Goal: Information Seeking & Learning: Learn about a topic

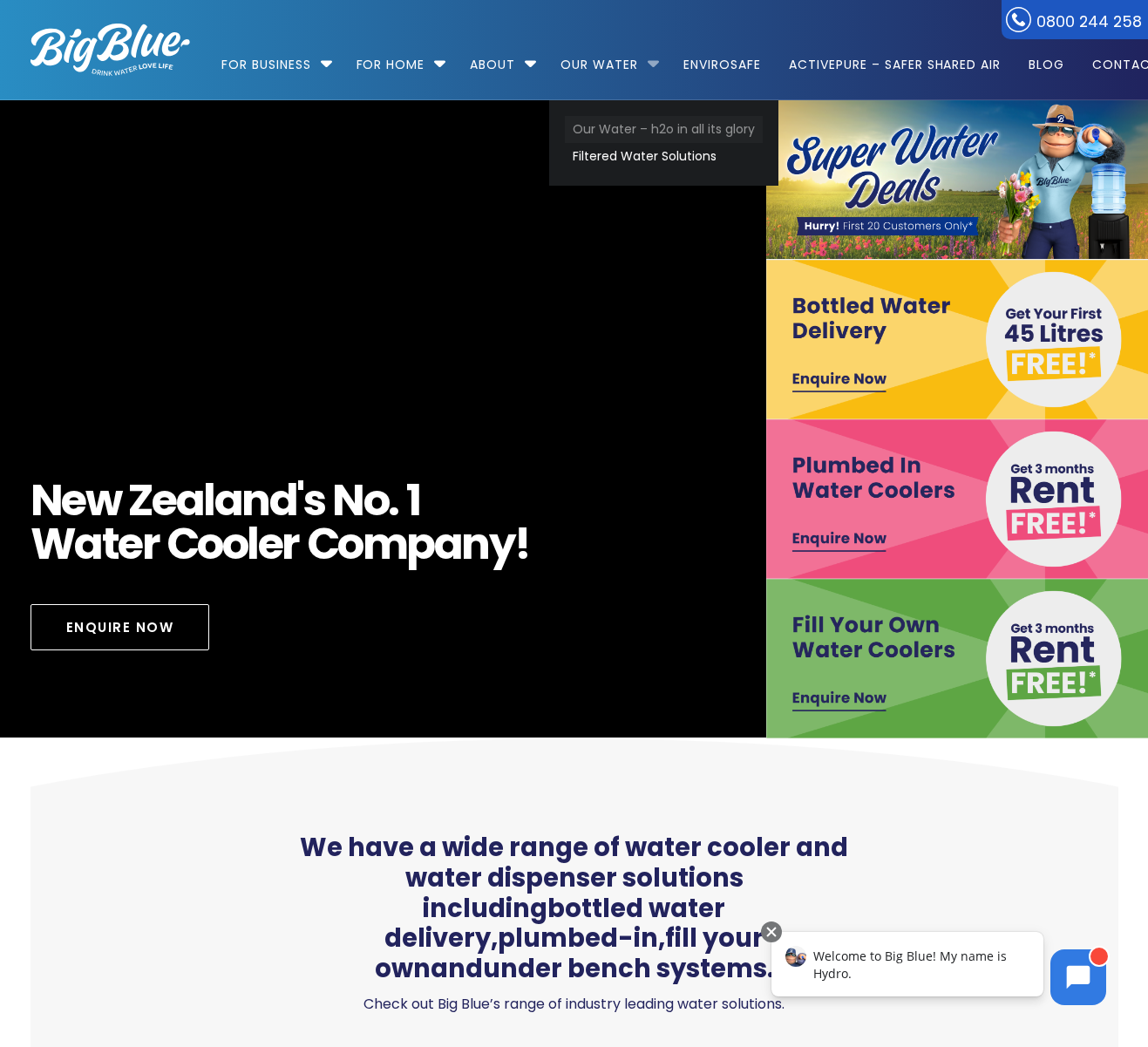
click at [629, 128] on link "Our Water – h2o in all its glory" at bounding box center [664, 130] width 198 height 27
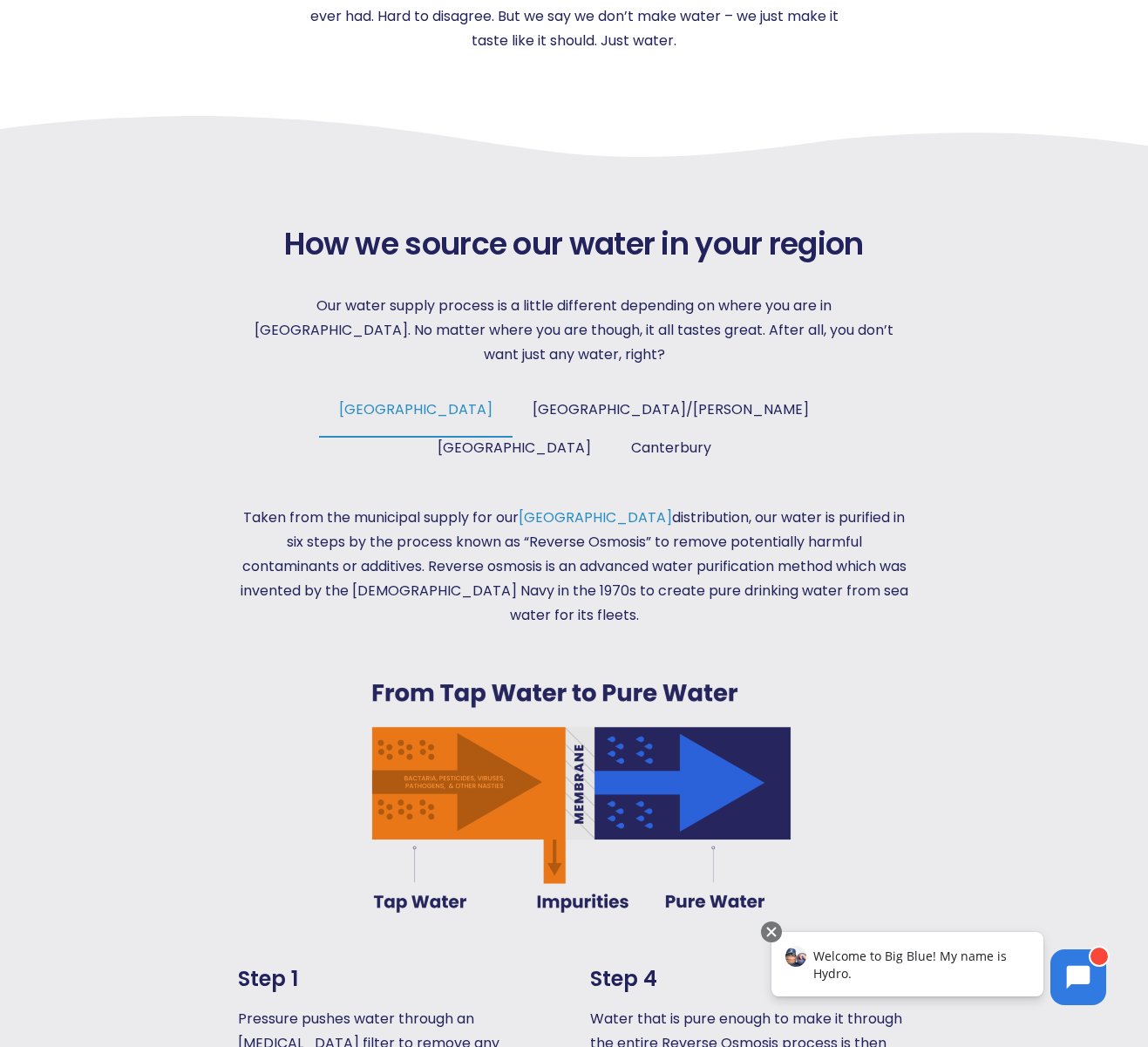
scroll to position [692, 0]
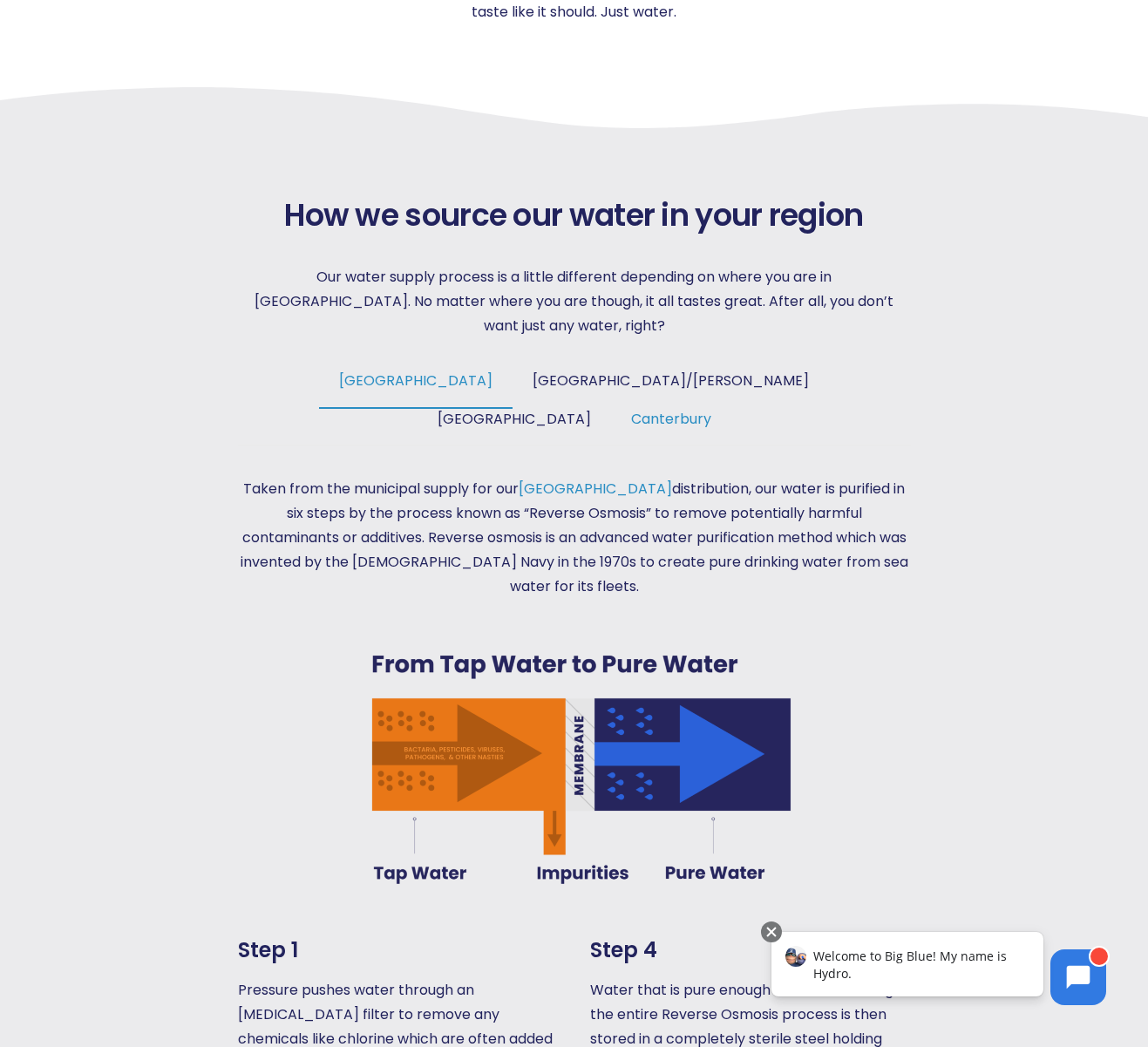
click at [711, 409] on span "Canterbury" at bounding box center [672, 419] width 80 height 20
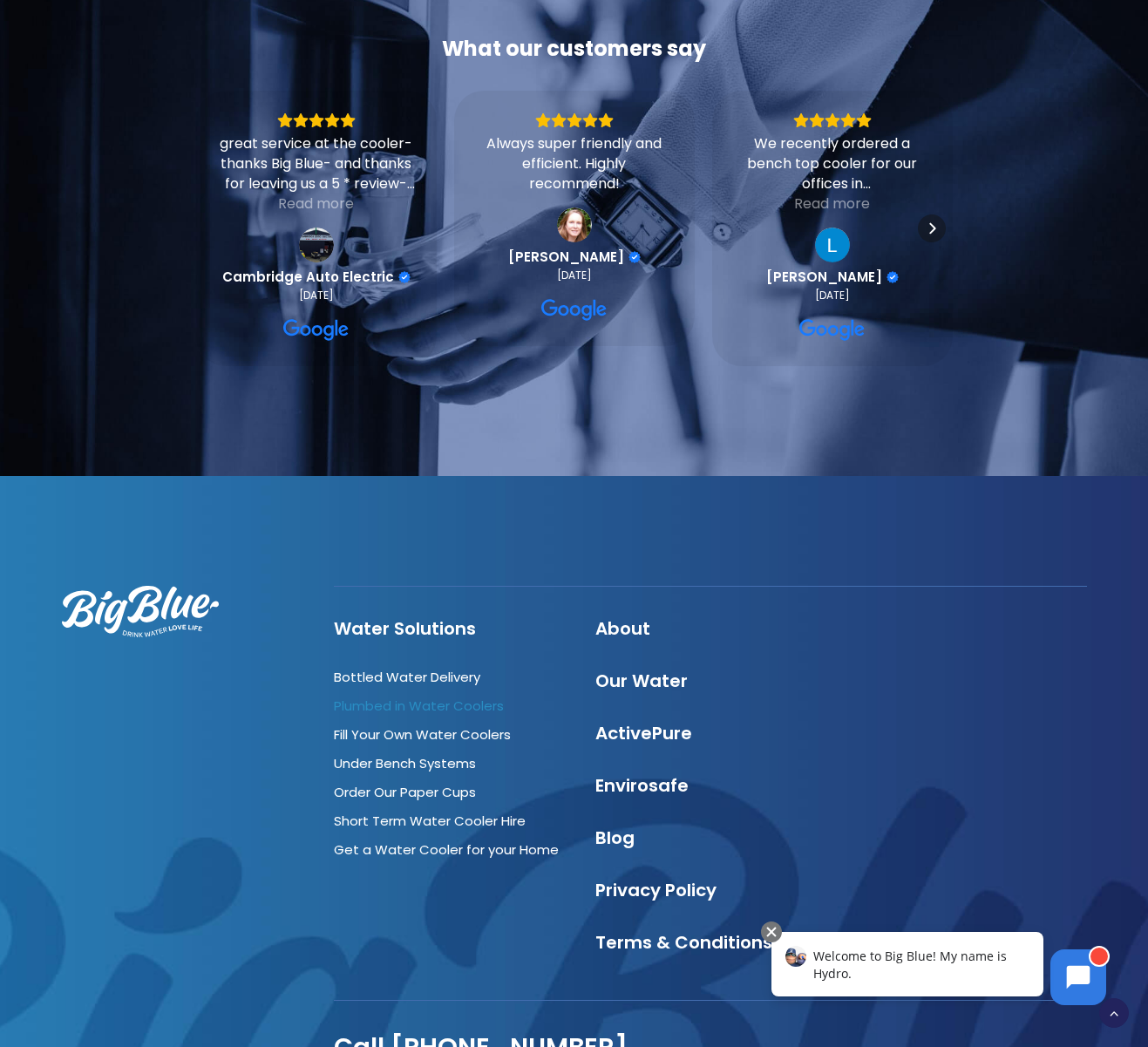
scroll to position [5918, 0]
click at [445, 813] on link "Short Term Water Cooler Hire" at bounding box center [430, 822] width 192 height 18
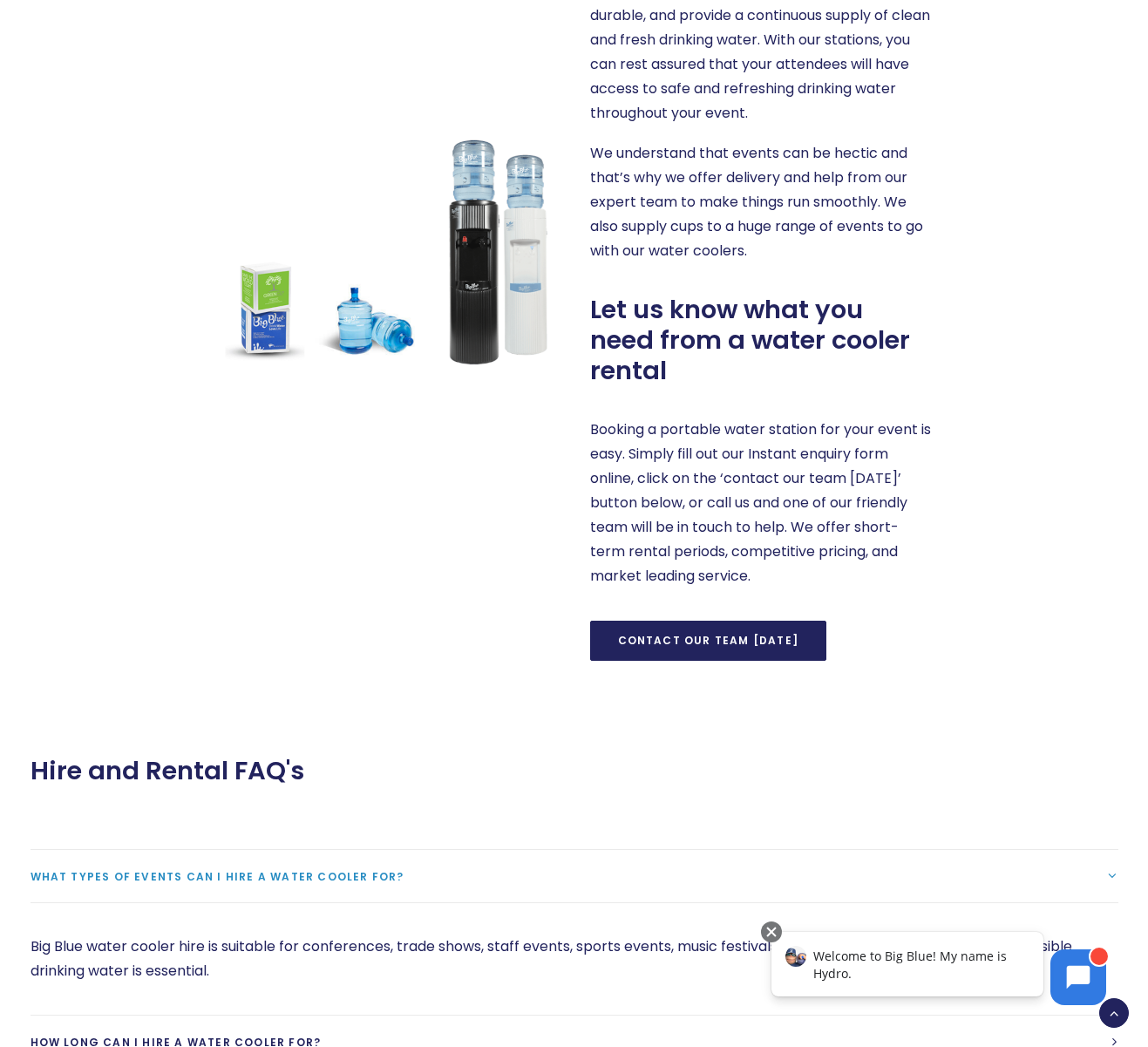
scroll to position [1491, 0]
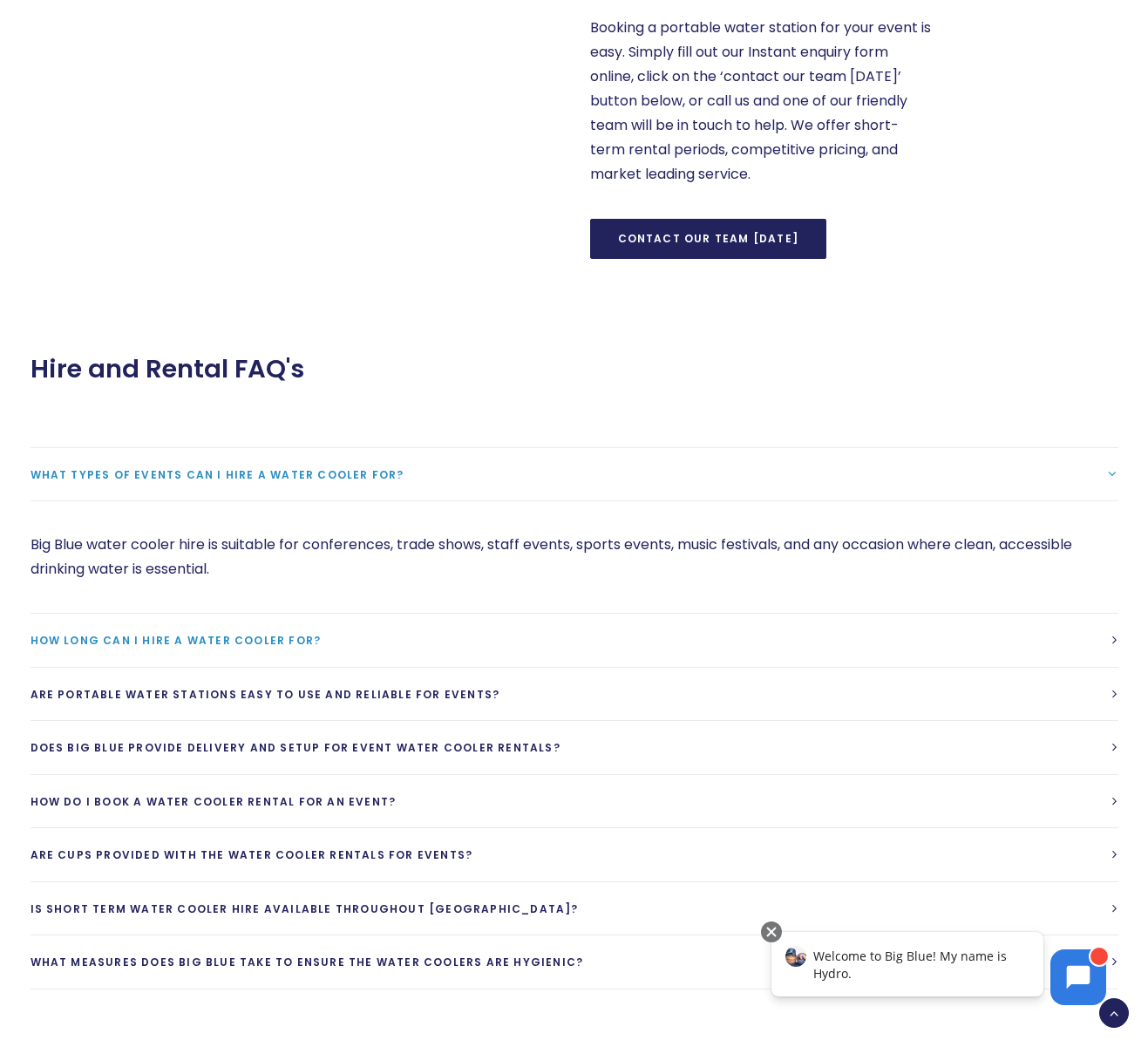
click at [227, 641] on span "How long can I hire a water cooler for?" at bounding box center [176, 641] width 291 height 15
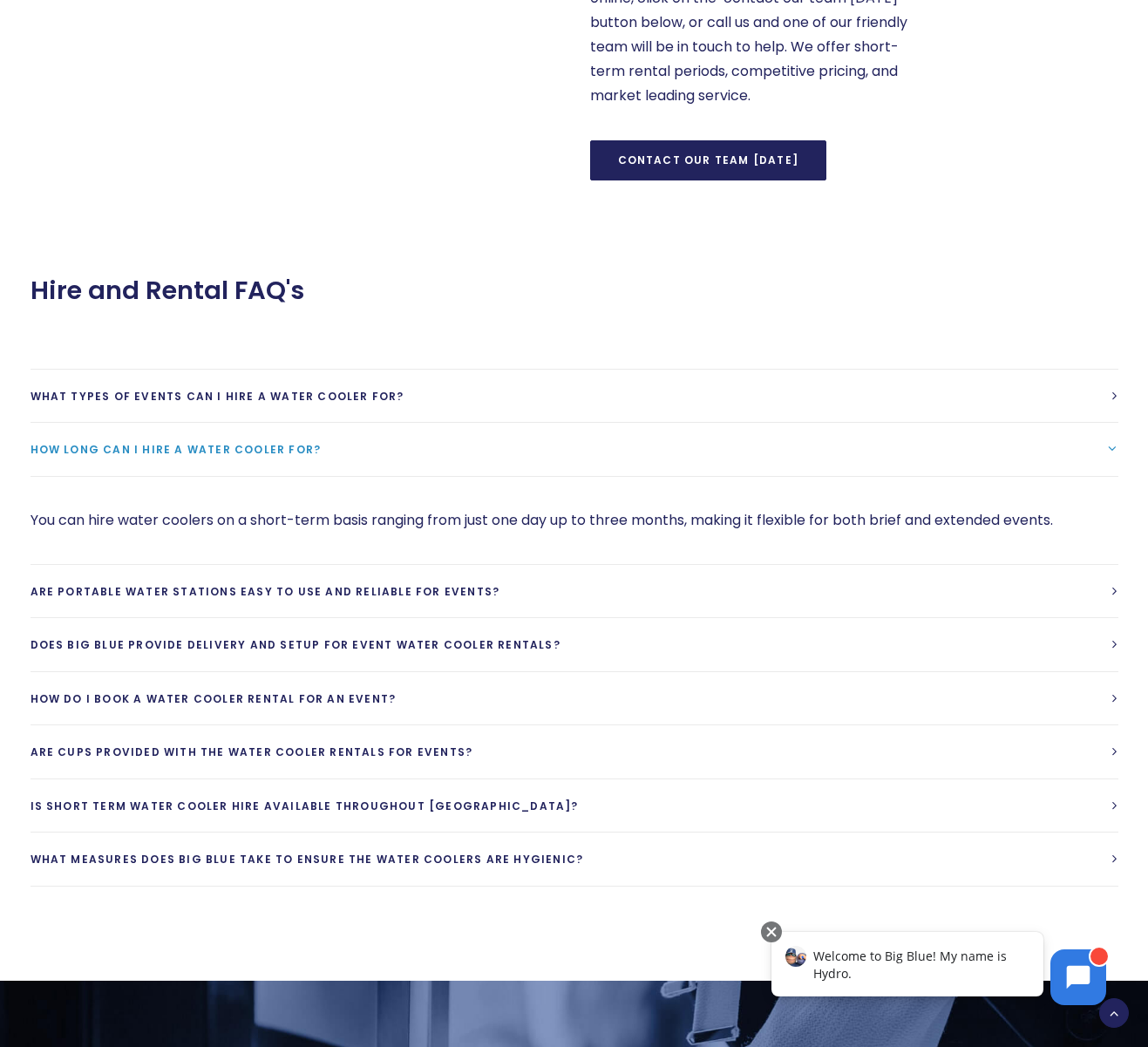
scroll to position [0, 0]
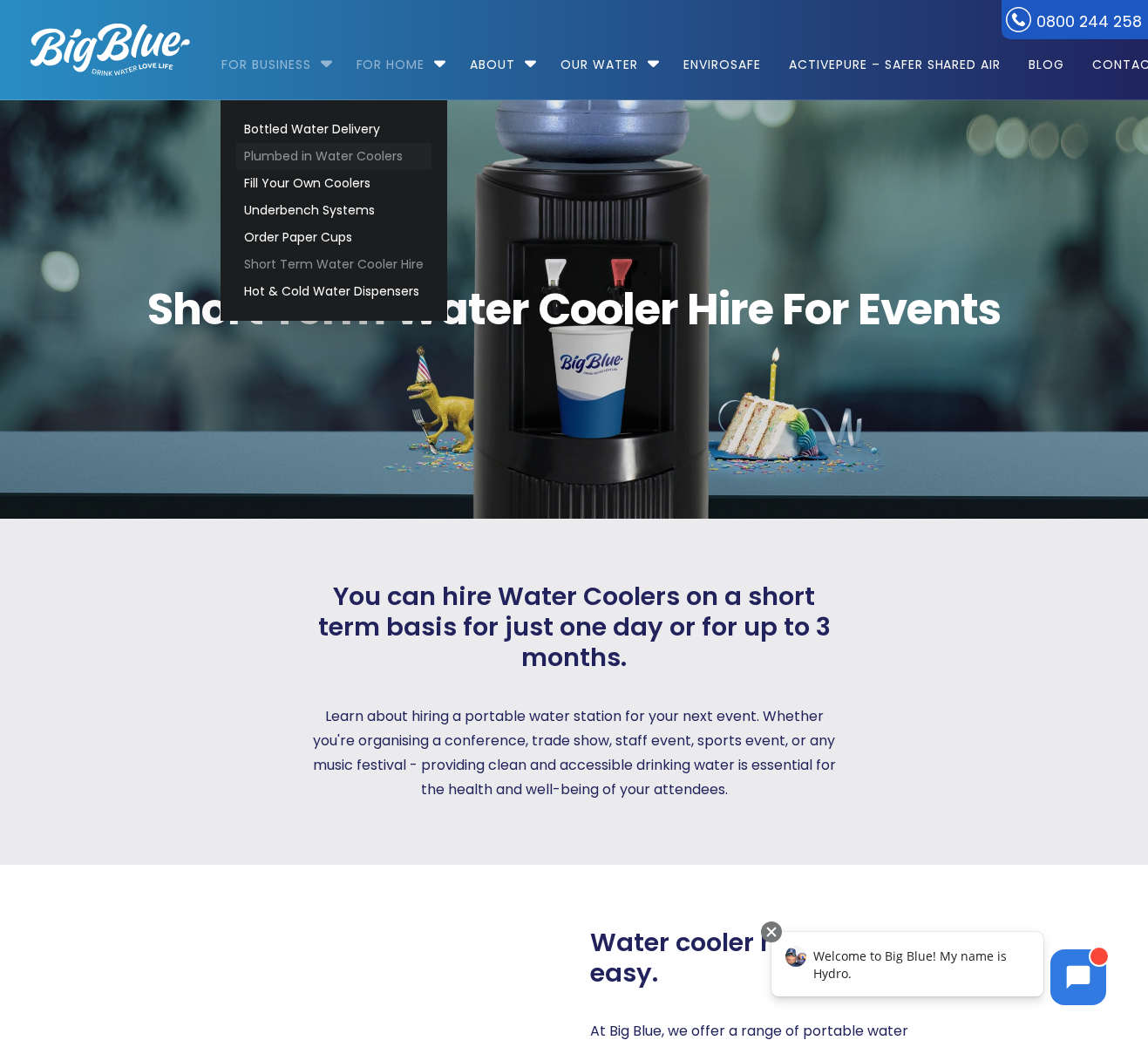
click at [319, 154] on link "Plumbed in Water Coolers" at bounding box center [333, 156] width 196 height 27
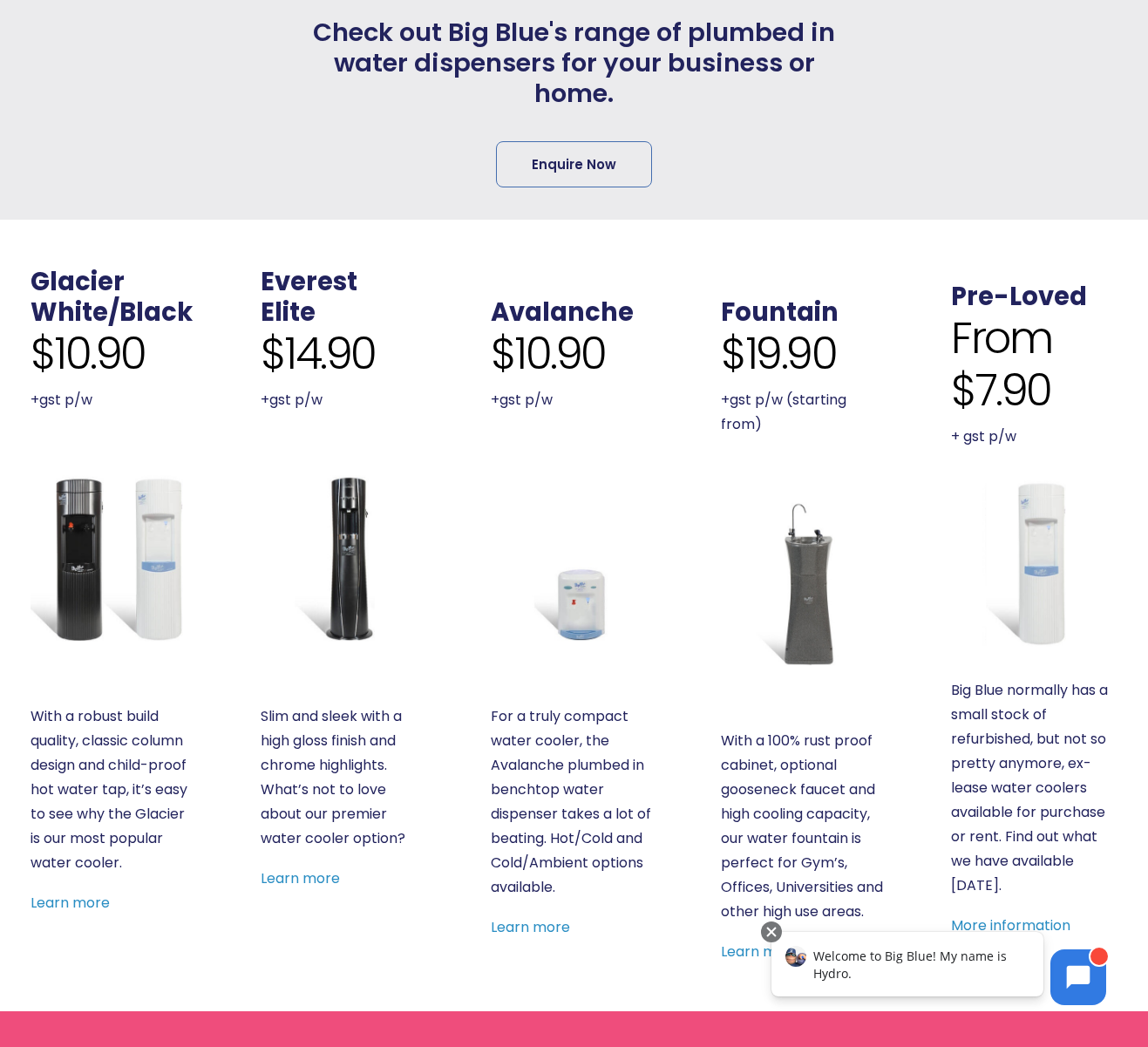
scroll to position [625, 0]
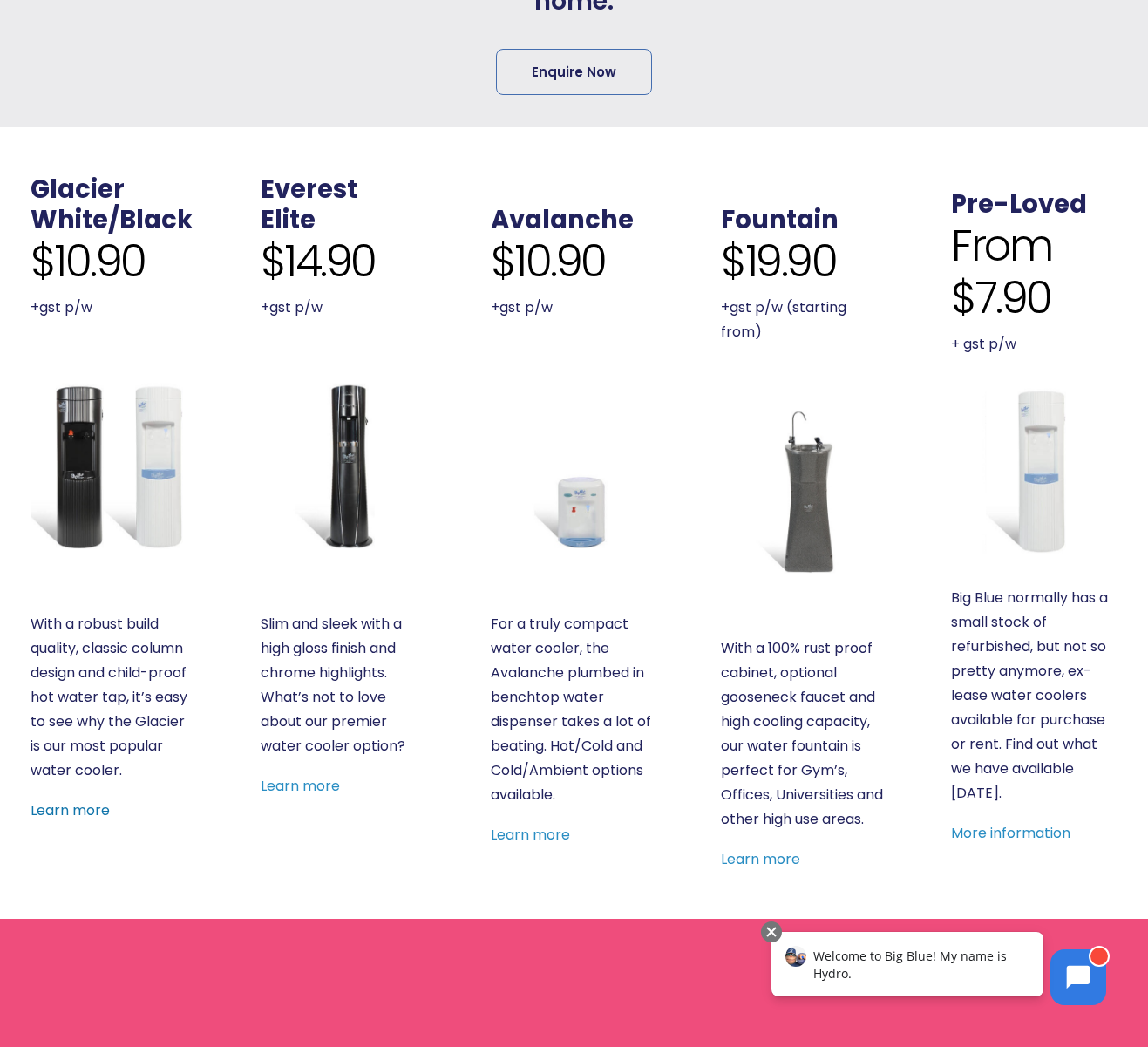
click at [71, 812] on link "Learn more" at bounding box center [70, 810] width 80 height 20
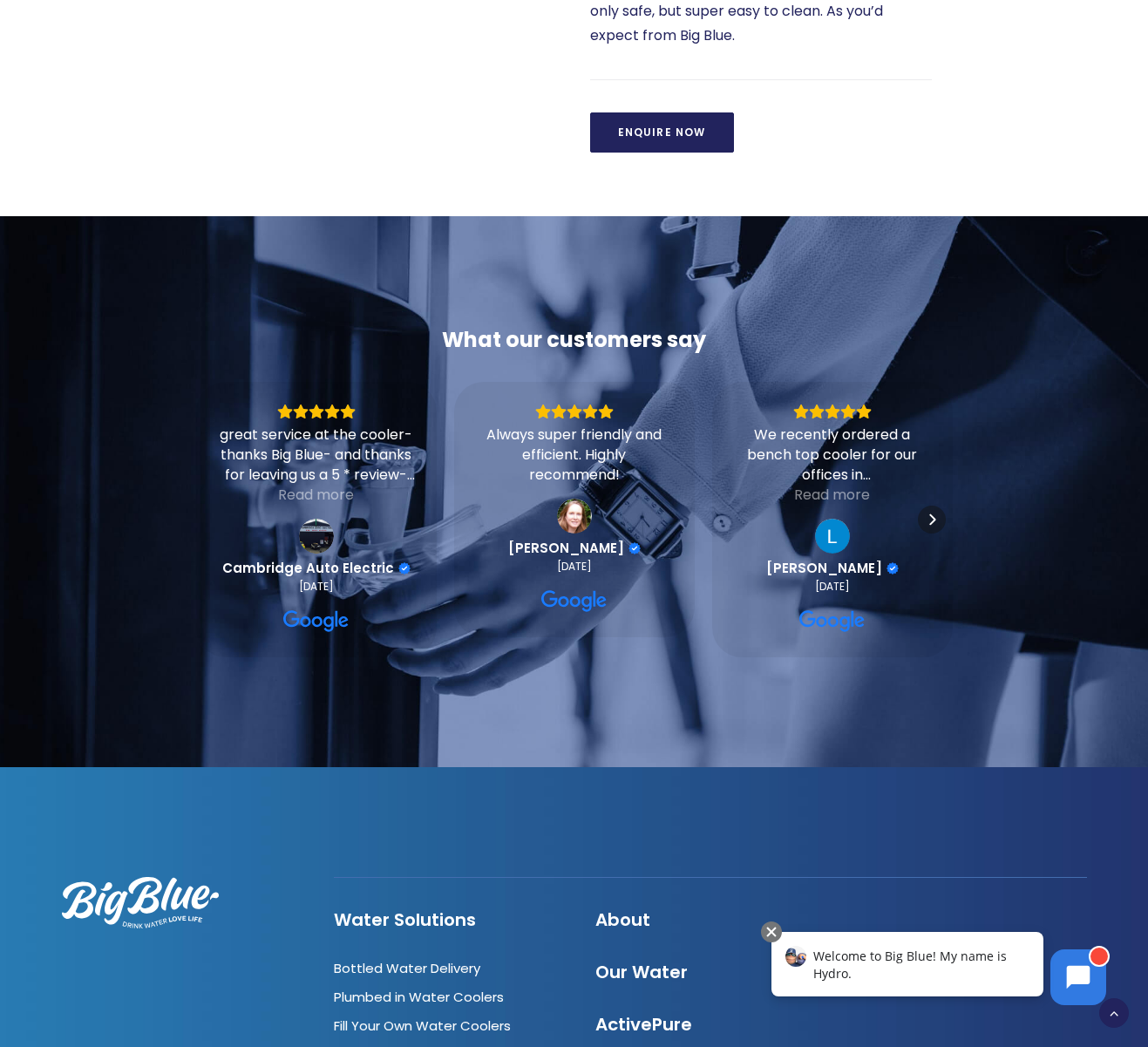
scroll to position [1591, 0]
